Goal: Task Accomplishment & Management: Manage account settings

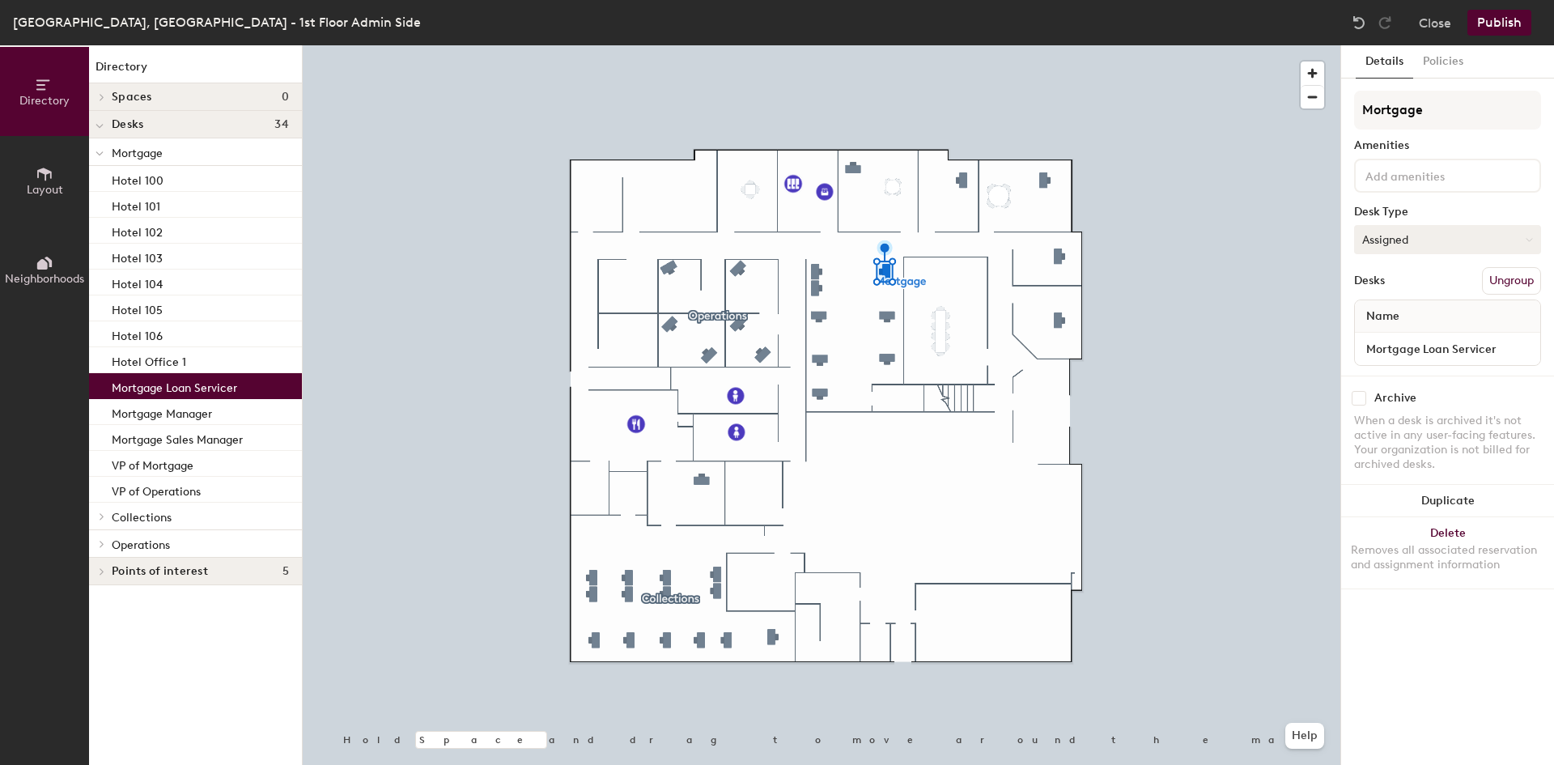
click at [1518, 243] on button "Assigned" at bounding box center [1447, 239] width 187 height 29
click at [1388, 337] on div "Hoteled" at bounding box center [1436, 338] width 162 height 24
click at [1414, 231] on button "Hoteled" at bounding box center [1447, 239] width 187 height 29
click at [1399, 333] on div "Hoteled" at bounding box center [1436, 338] width 162 height 24
click at [1495, 22] on button "Publish" at bounding box center [1499, 23] width 64 height 26
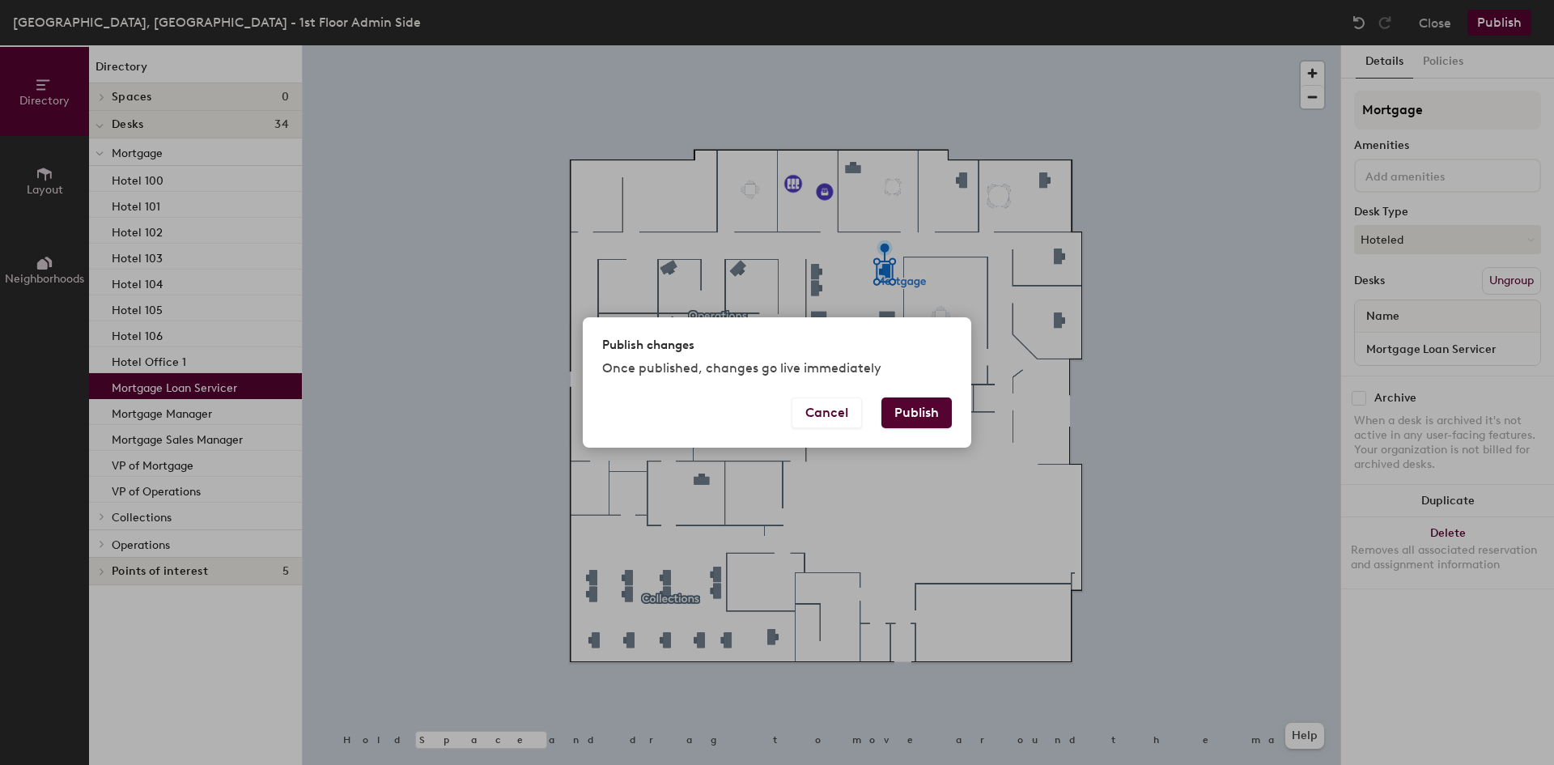
click at [934, 418] on button "Publish" at bounding box center [916, 412] width 70 height 31
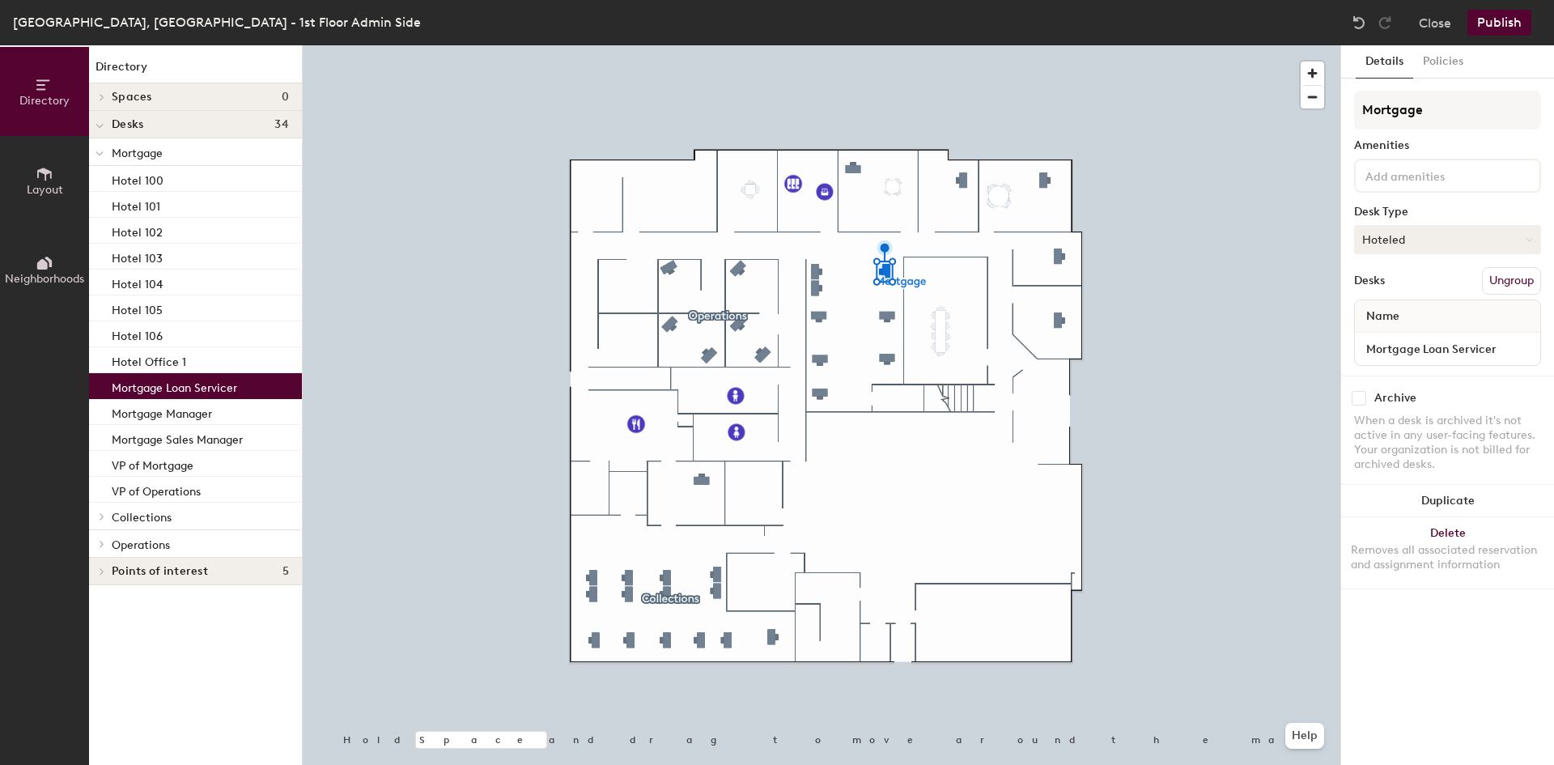
click at [1469, 244] on button "Hoteled" at bounding box center [1447, 239] width 187 height 29
click at [1412, 337] on div "Hoteled" at bounding box center [1436, 338] width 162 height 24
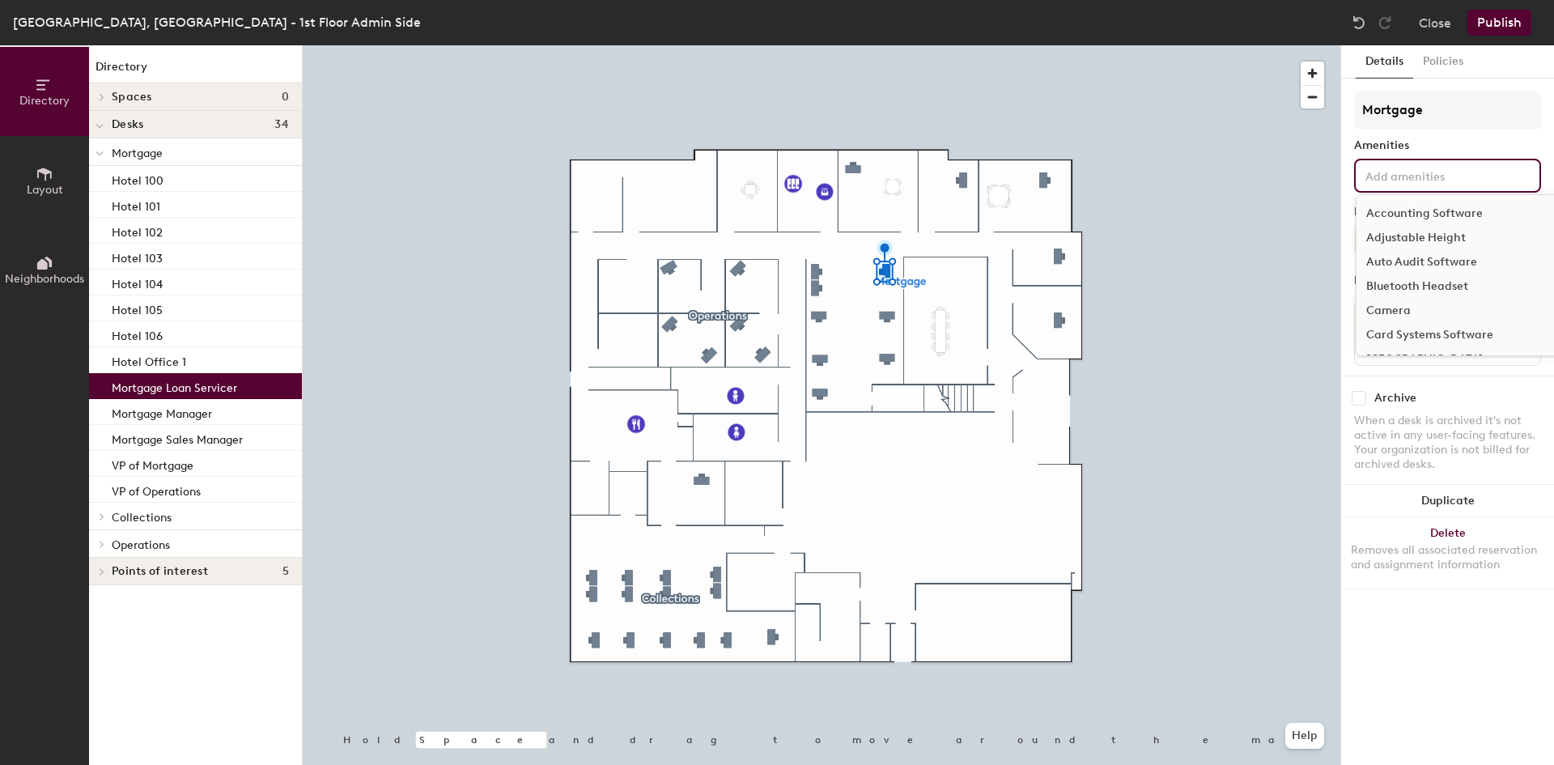
click at [1429, 171] on input at bounding box center [1435, 174] width 146 height 19
click at [1467, 175] on input at bounding box center [1435, 174] width 146 height 19
type input "1"
type input "mouse"
click at [1408, 206] on div "Mouse" at bounding box center [1489, 214] width 265 height 24
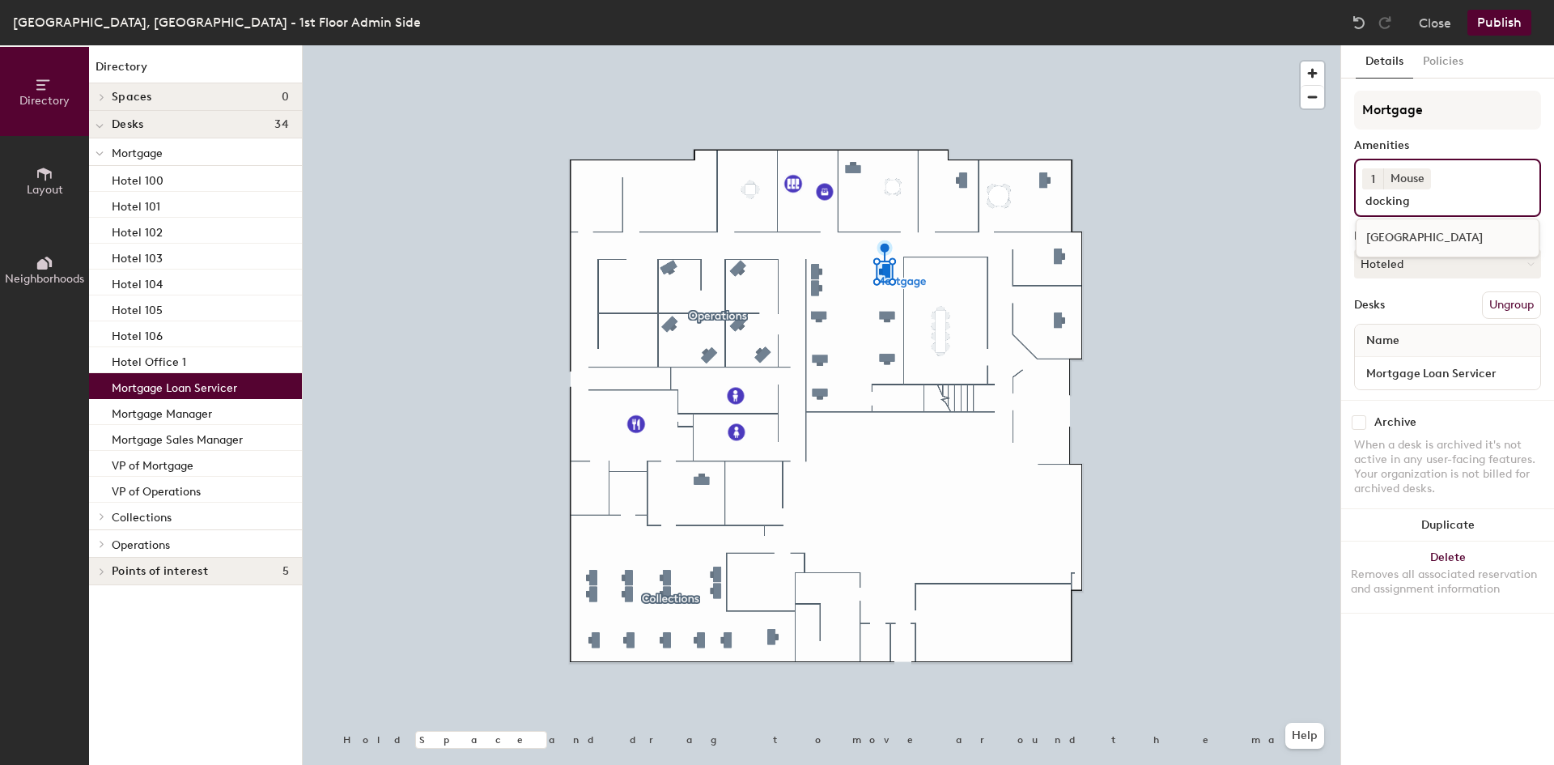
type input "docking"
click at [1425, 236] on div "[GEOGRAPHIC_DATA]" at bounding box center [1448, 238] width 182 height 24
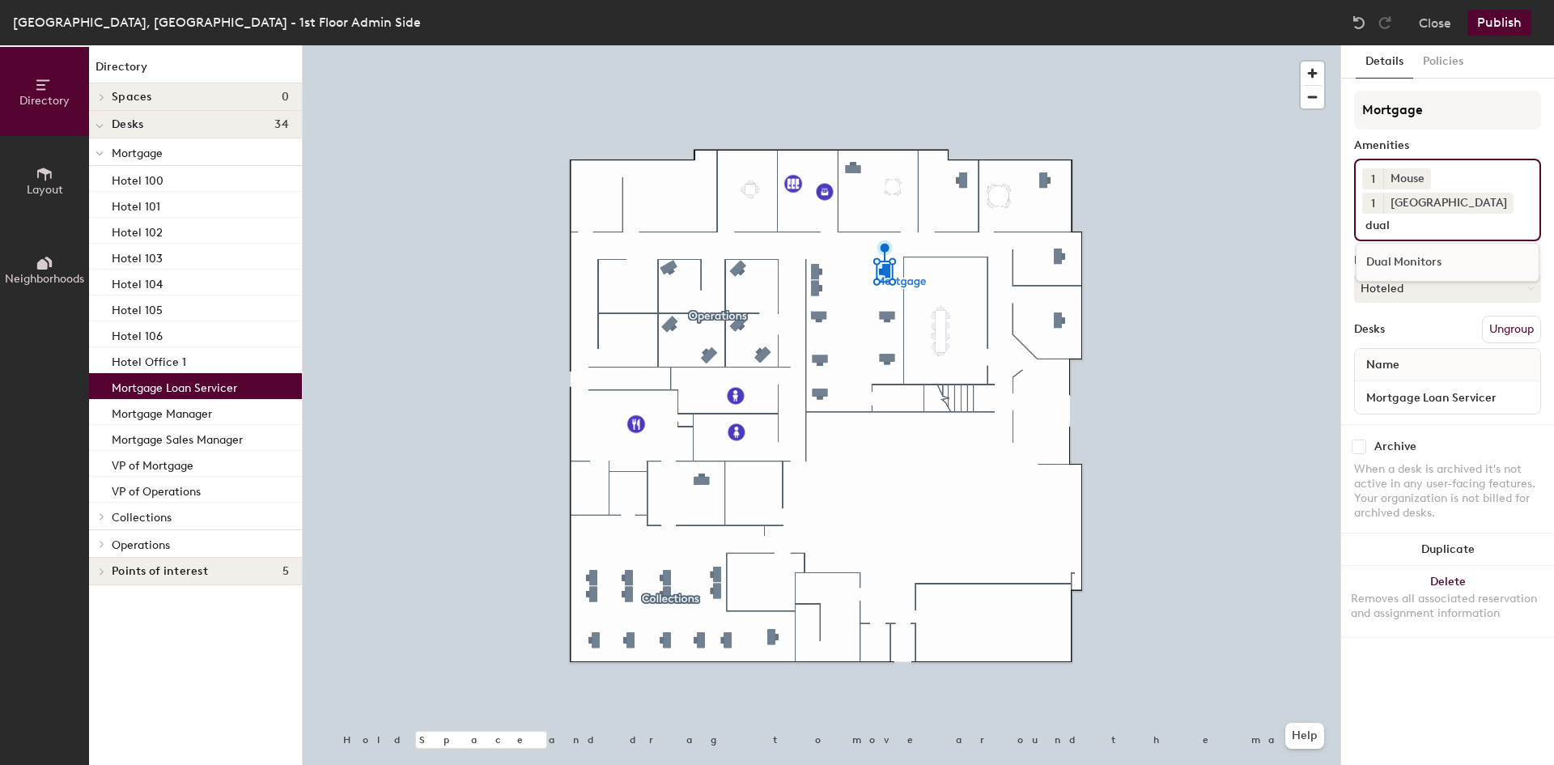
type input "dual"
click at [1420, 262] on div "Dual Monitors" at bounding box center [1448, 262] width 182 height 24
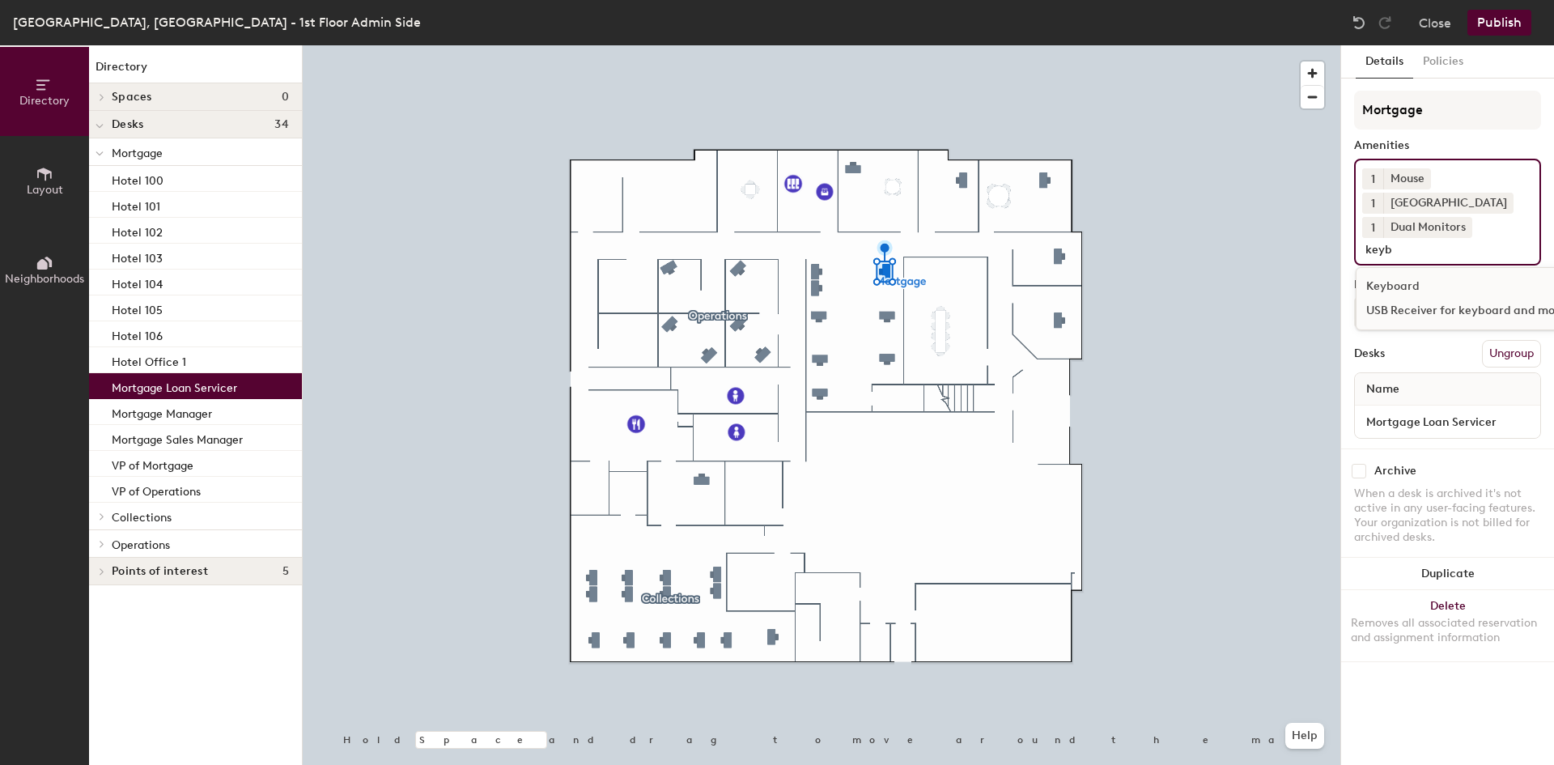
type input "keyb"
click at [1400, 285] on div "Keyboard" at bounding box center [1489, 286] width 265 height 24
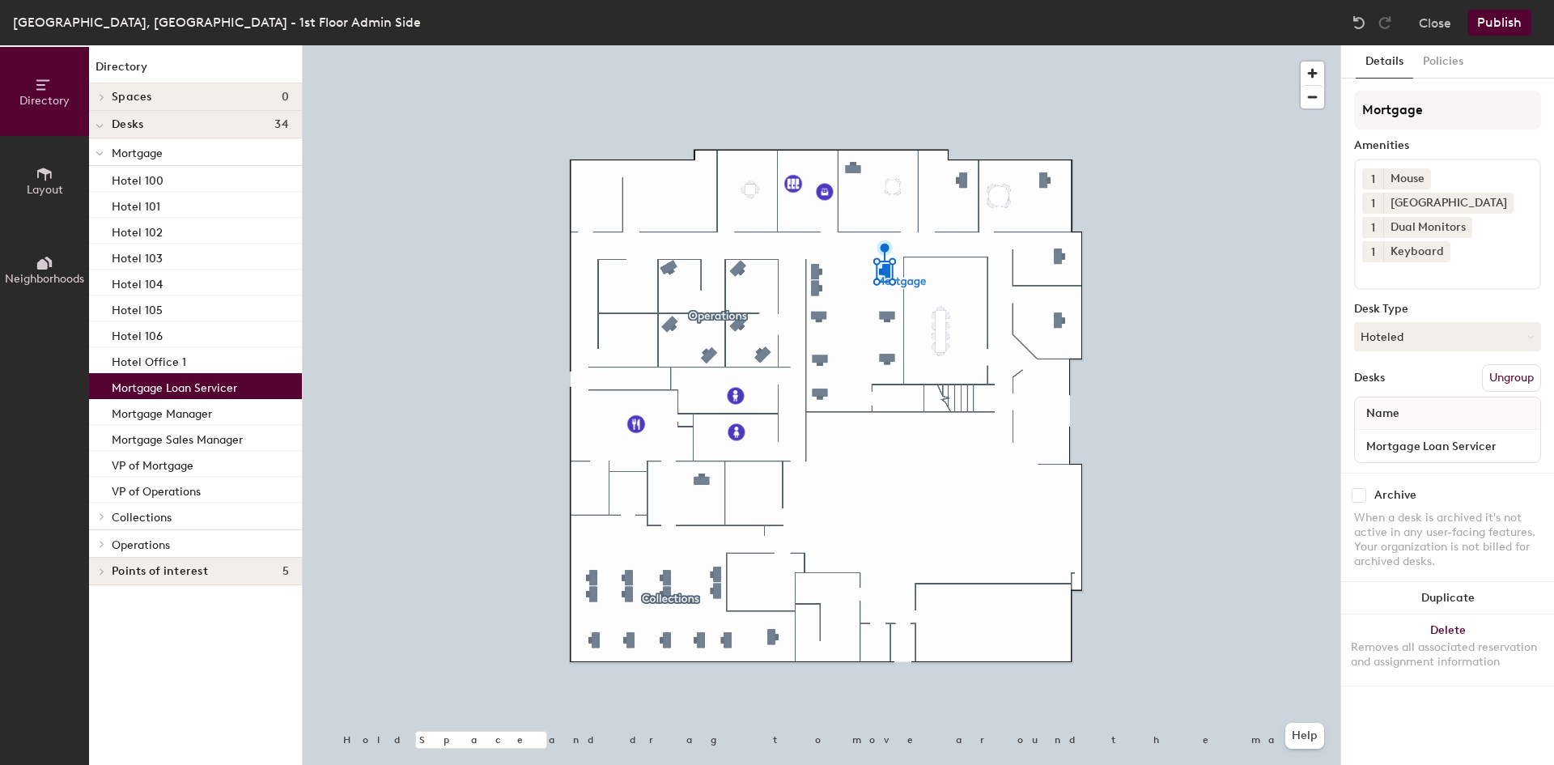
click at [1501, 23] on button "Publish" at bounding box center [1499, 23] width 64 height 26
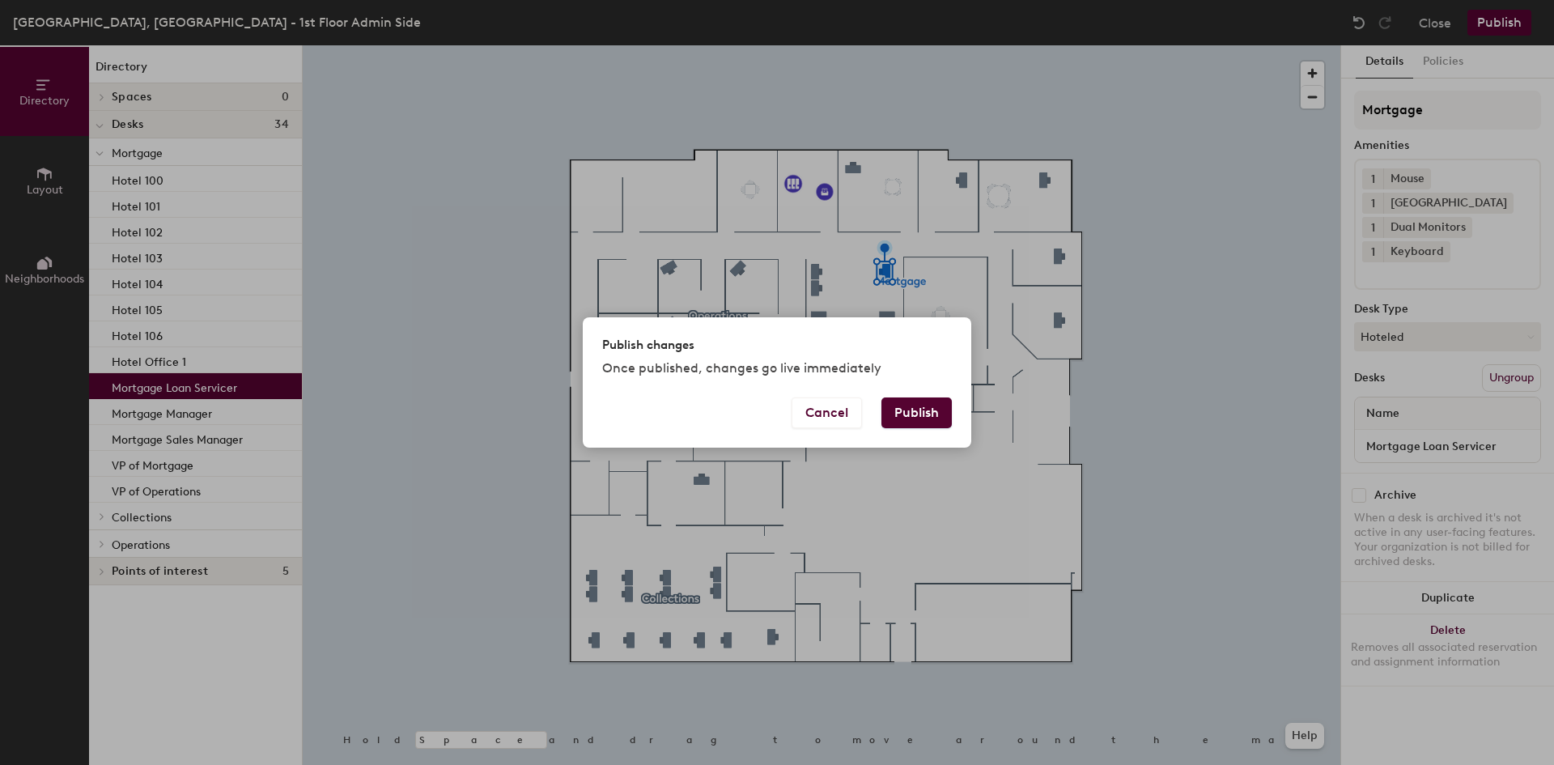
click at [945, 406] on button "Publish" at bounding box center [916, 412] width 70 height 31
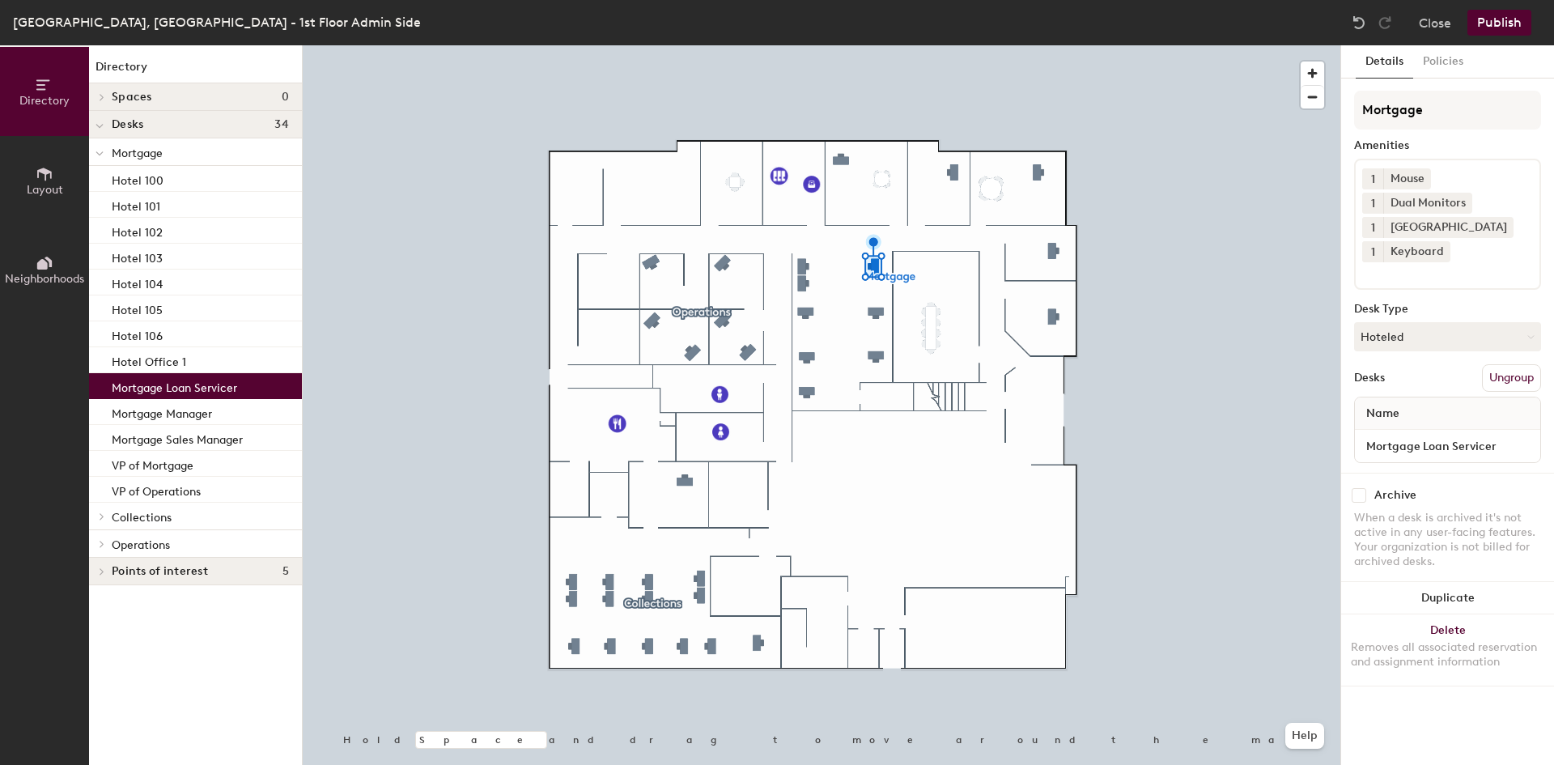
click at [1413, 412] on div "Name" at bounding box center [1447, 413] width 185 height 32
click at [1525, 444] on input "Mortgage Loan Servicer" at bounding box center [1447, 446] width 179 height 23
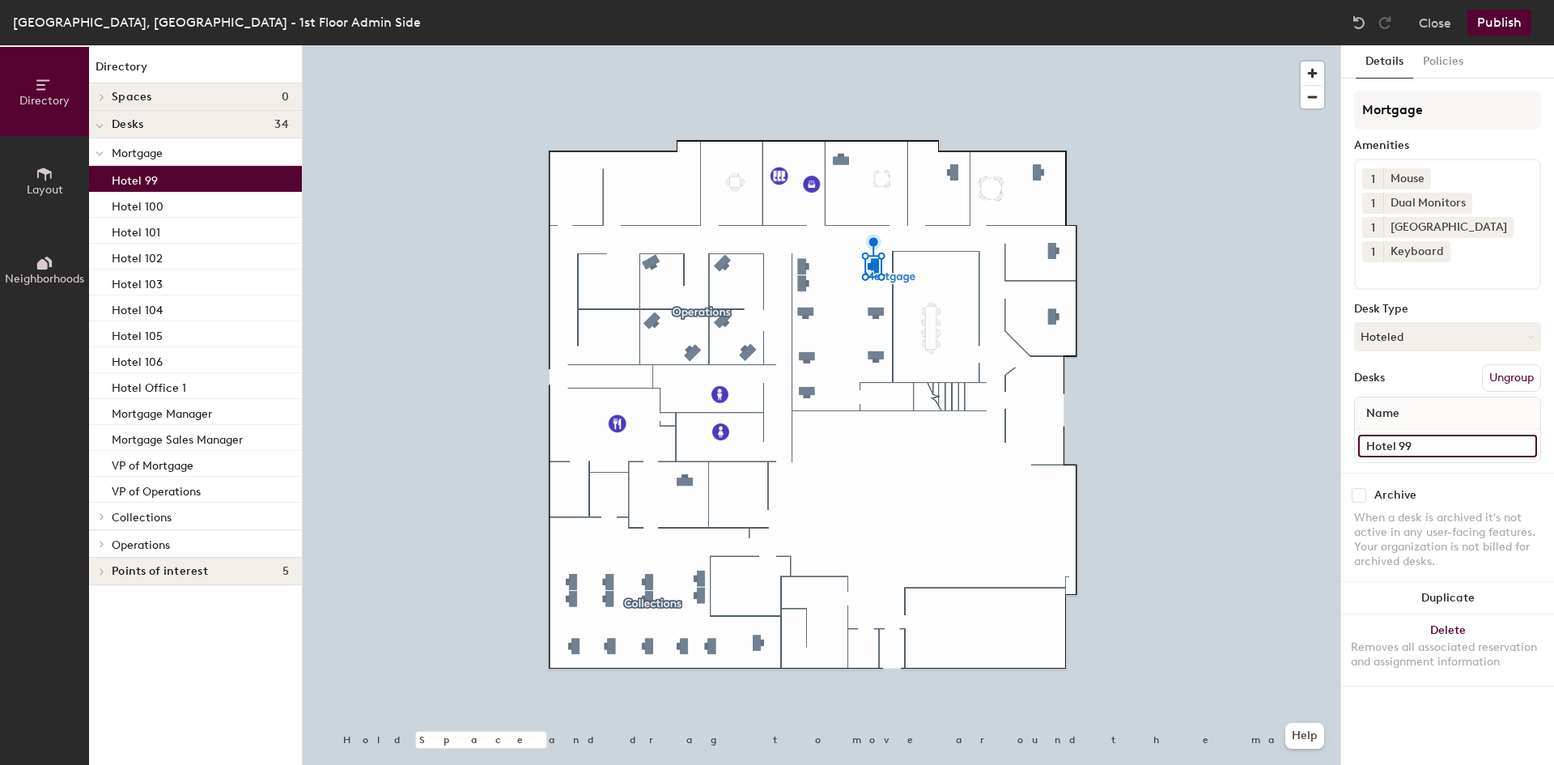
type input "Hotel 99"
click at [1500, 14] on button "Publish" at bounding box center [1499, 23] width 64 height 26
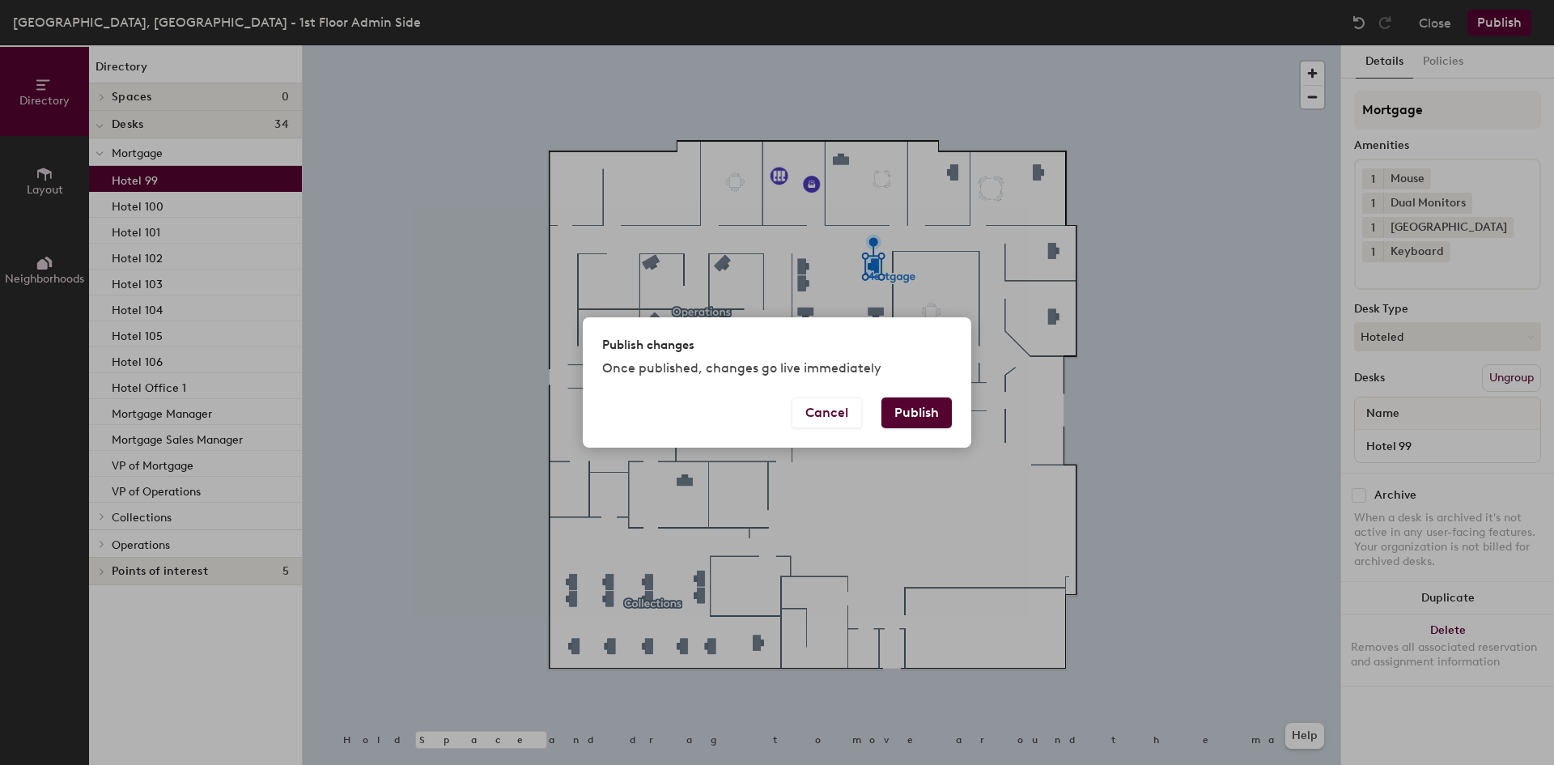
click at [921, 409] on button "Publish" at bounding box center [916, 412] width 70 height 31
